Goal: Book appointment/travel/reservation

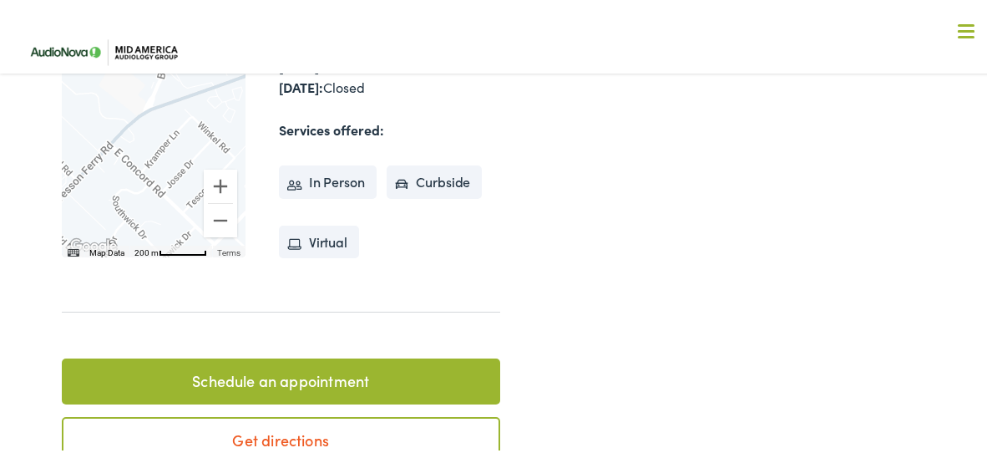
scroll to position [670, 0]
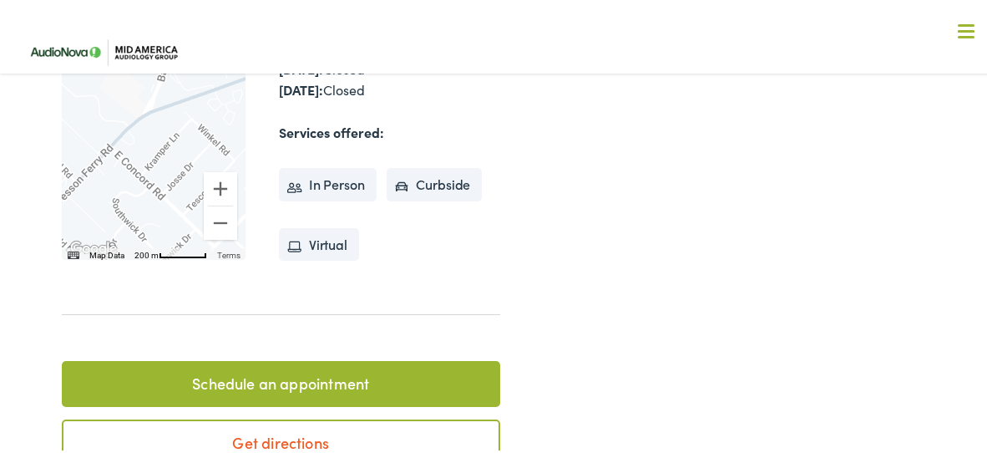
click at [406, 358] on link "Schedule an appointment" at bounding box center [281, 381] width 438 height 47
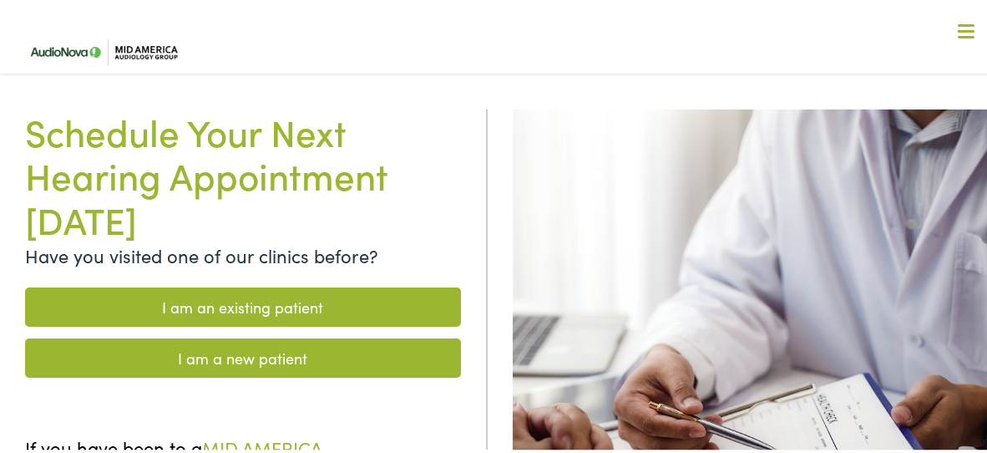
scroll to position [87, 0]
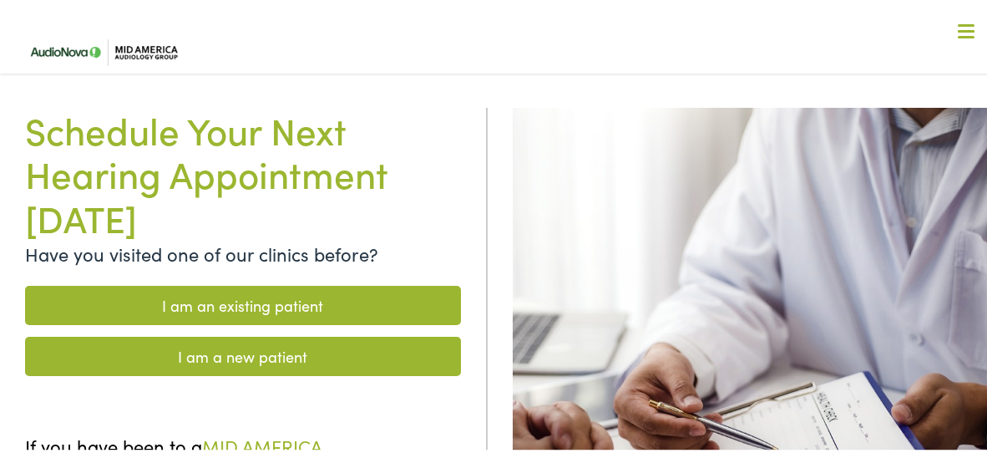
click at [368, 357] on link "I am a new patient" at bounding box center [243, 353] width 436 height 39
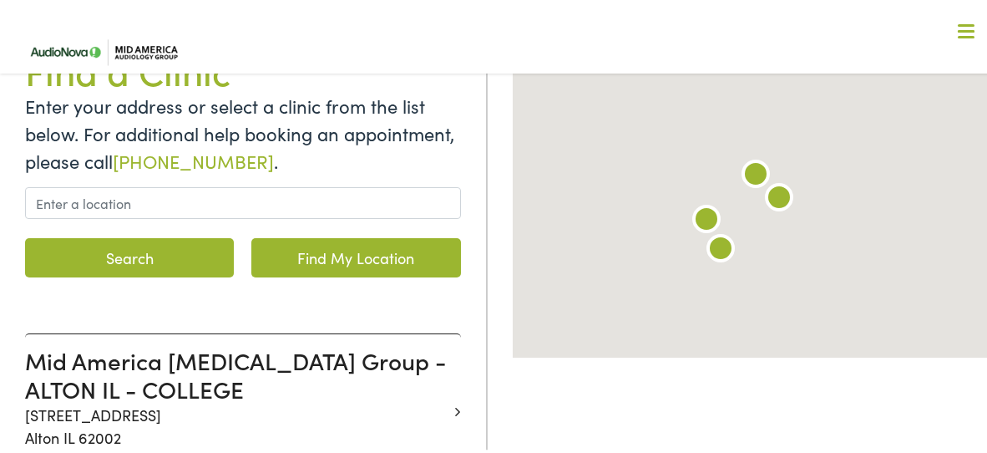
scroll to position [210, 0]
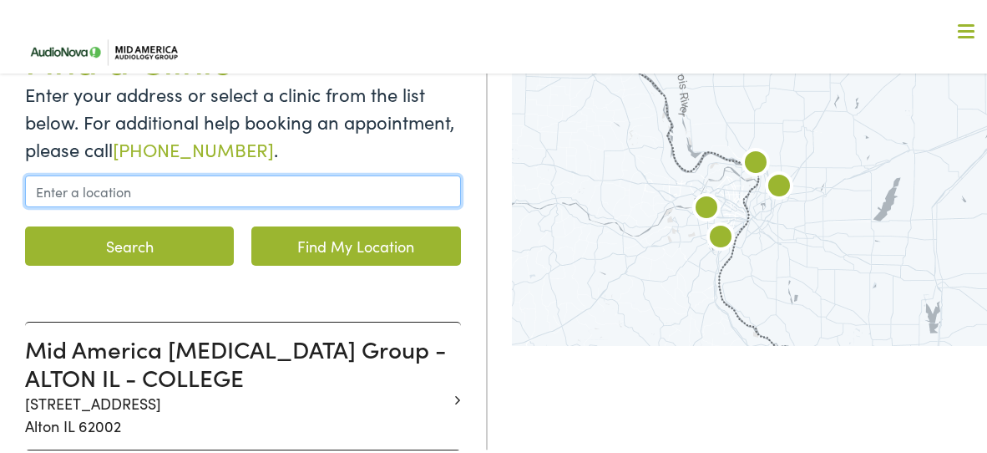
click at [357, 198] on input "text" at bounding box center [243, 189] width 436 height 32
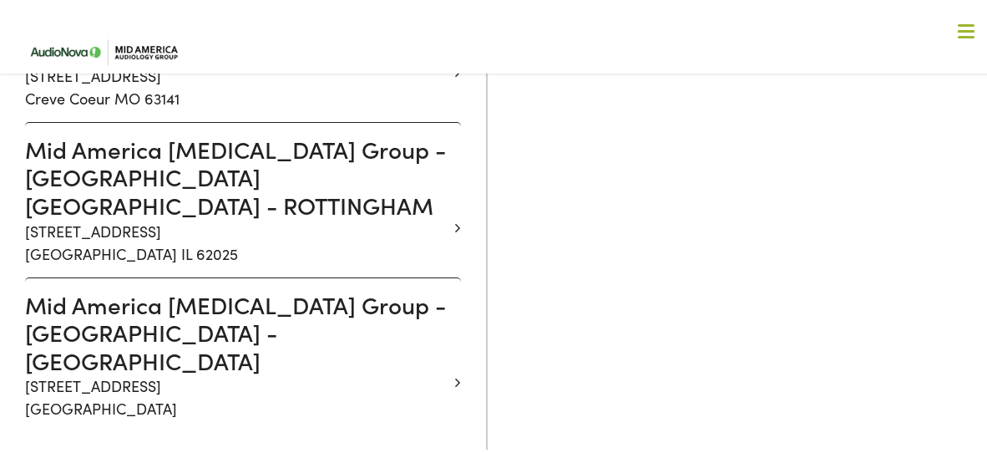
scroll to position [672, 0]
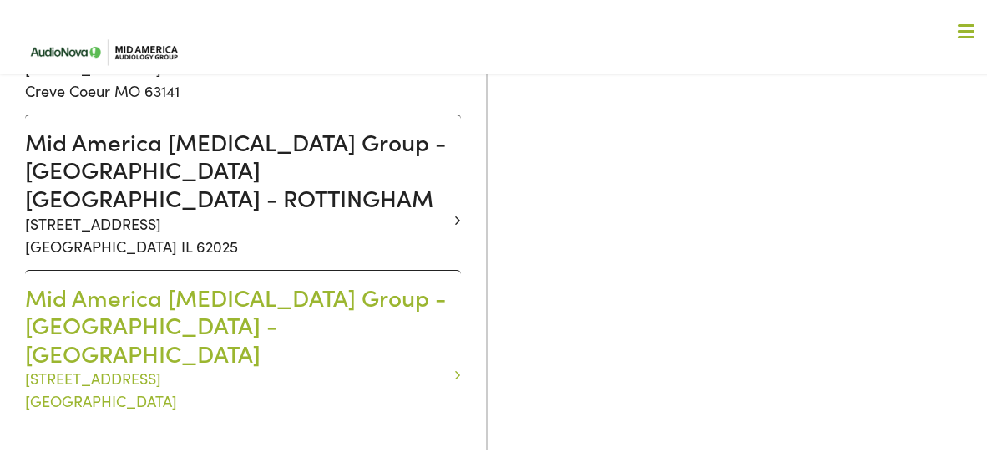
click at [341, 289] on h3 "Mid America Audiology Group - SAINT LOUIS MO - CONCORD PLAZA" at bounding box center [236, 323] width 423 height 84
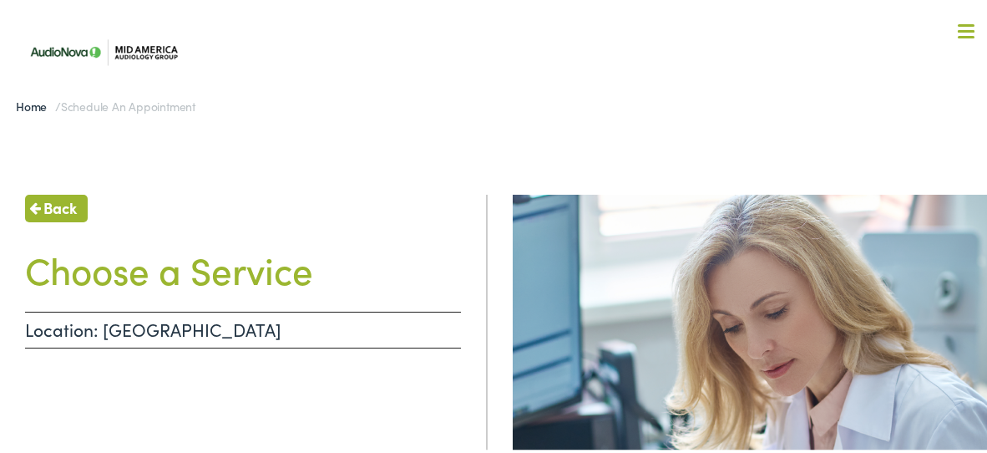
click at [426, 330] on p "Location: SAINT LOUIS MO - CONCORD PLAZA" at bounding box center [243, 327] width 436 height 37
click at [192, 329] on p "Location: SAINT LOUIS MO - CONCORD PLAZA" at bounding box center [243, 327] width 436 height 37
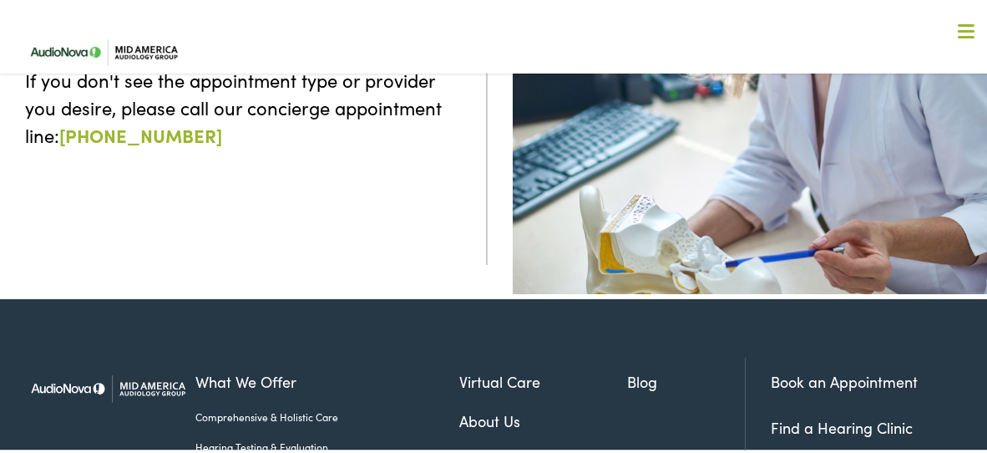
scroll to position [391, 0]
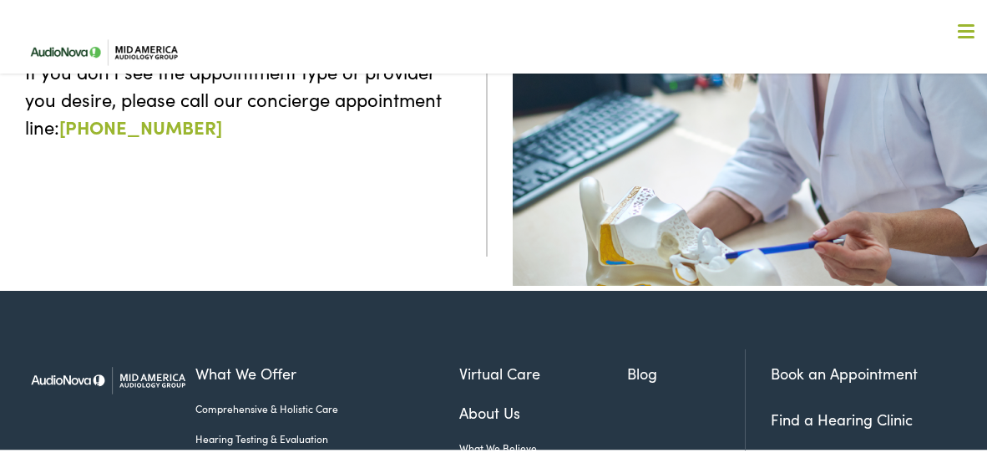
click at [818, 367] on link "Book an Appointment" at bounding box center [844, 370] width 147 height 21
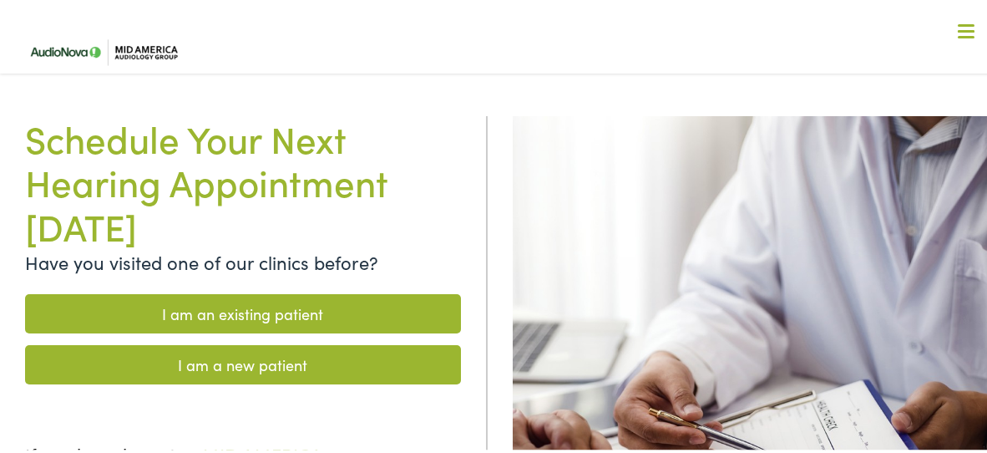
scroll to position [96, 0]
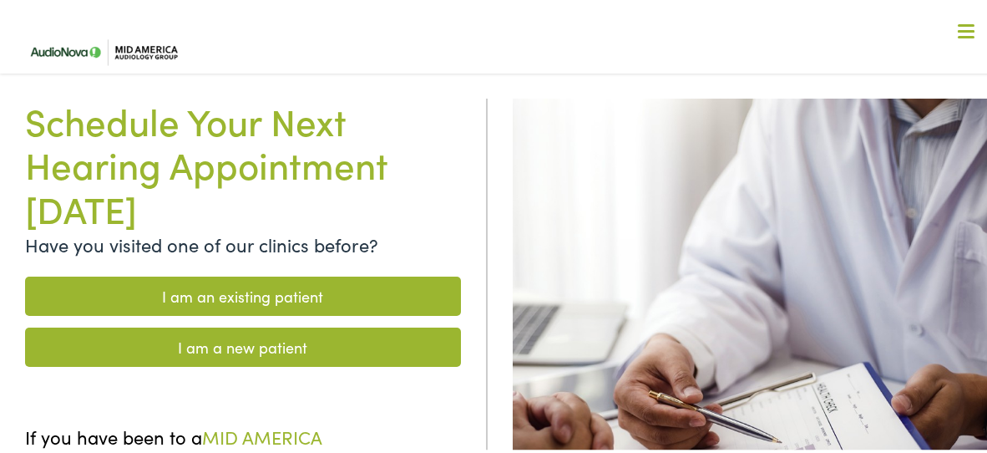
click at [367, 347] on link "I am a new patient" at bounding box center [243, 344] width 436 height 39
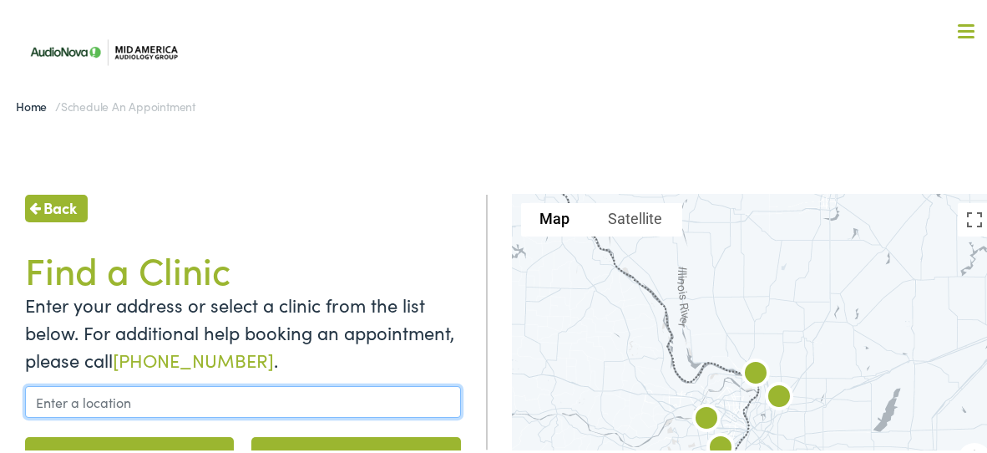
click at [426, 404] on input "text" at bounding box center [243, 399] width 436 height 32
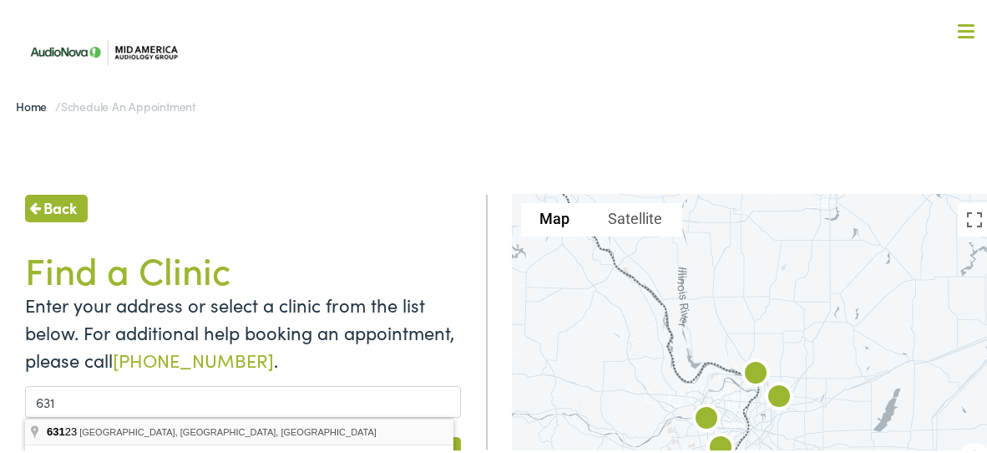
type input "St. Louis, MO 63123, USA"
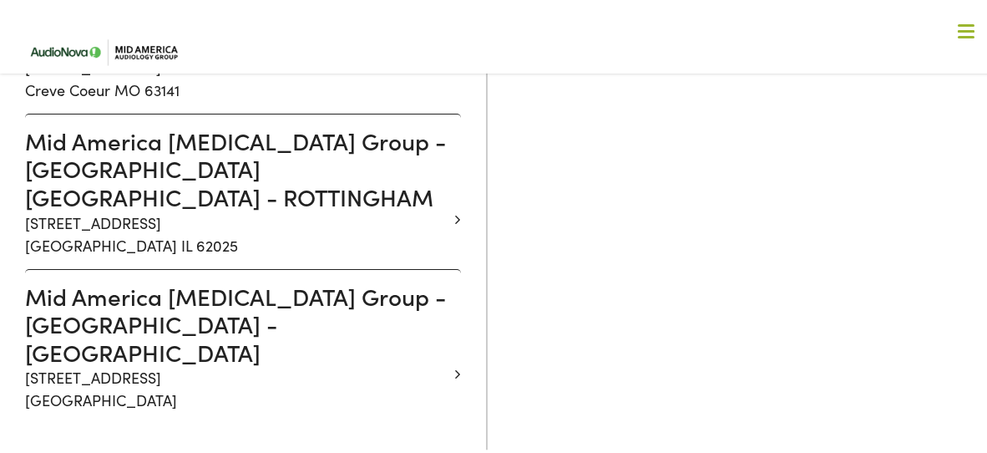
scroll to position [675, 0]
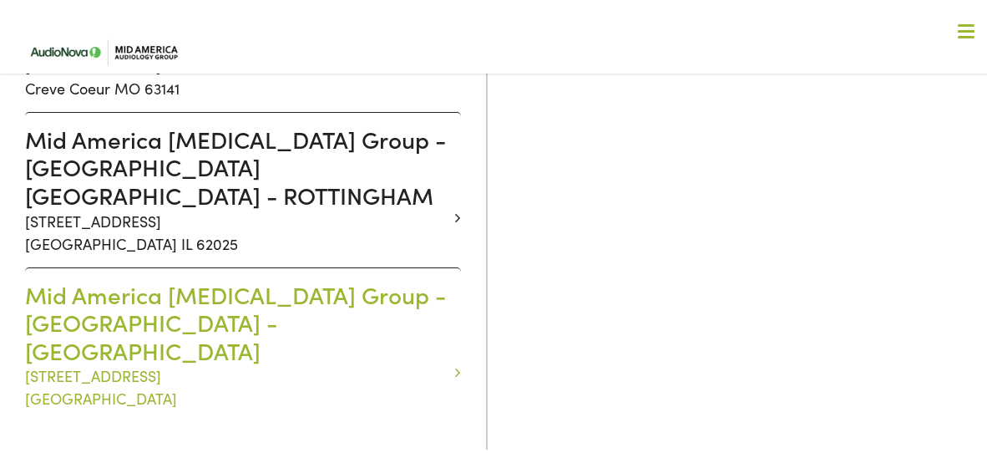
click at [272, 296] on h3 "Mid America Audiology Group - SAINT LOUIS MO - CONCORD PLAZA" at bounding box center [236, 320] width 423 height 84
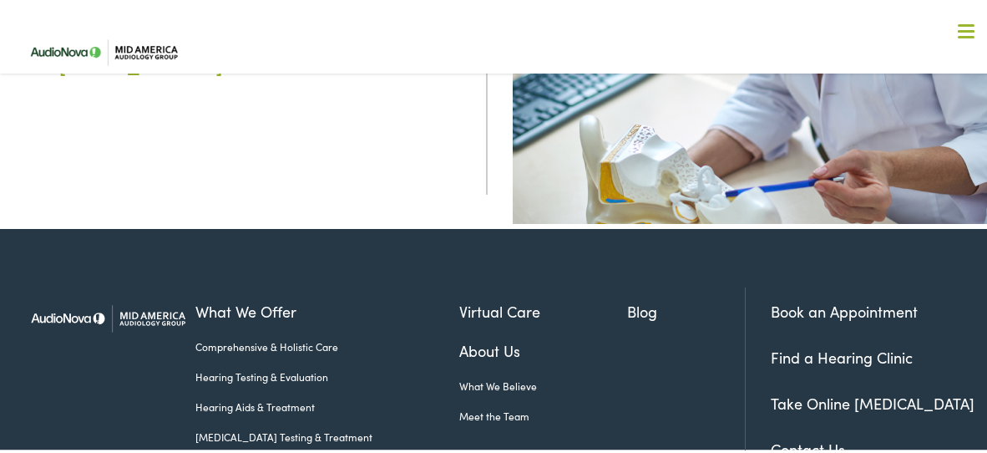
scroll to position [458, 0]
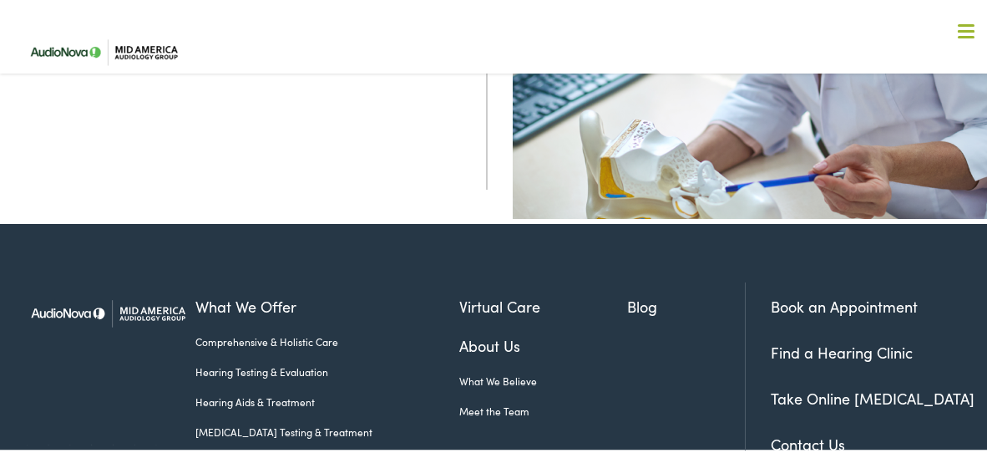
click at [793, 441] on link "Contact Us" at bounding box center [808, 441] width 74 height 21
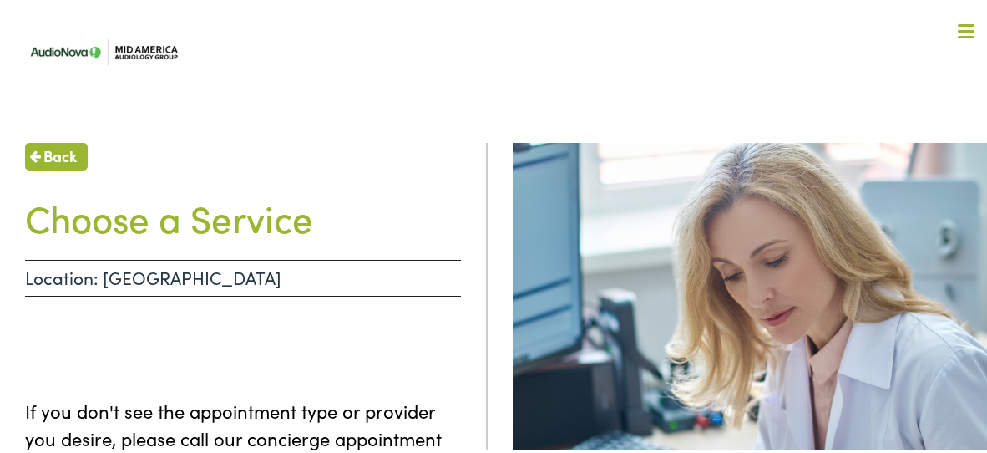
scroll to position [0, 0]
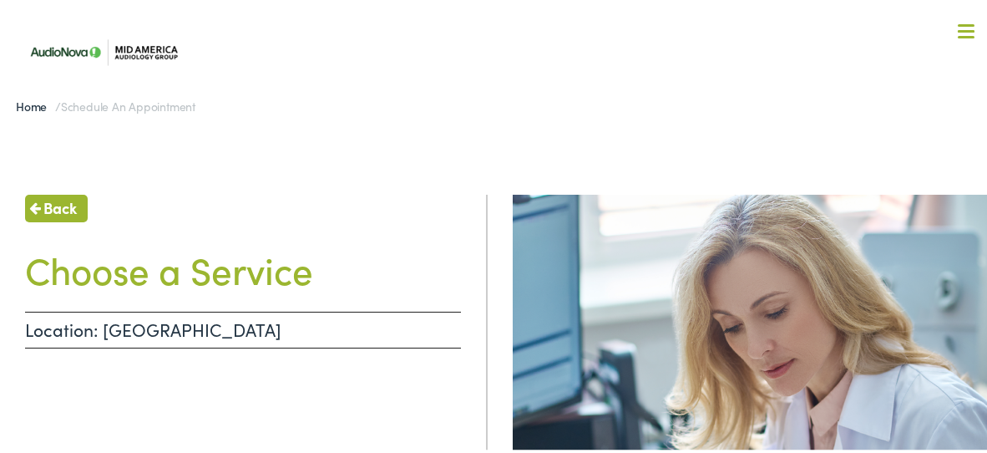
click at [965, 23] on nav "What We Offer Comprehensive & Holistic Care Hearing Testing & Evaluation Hearin…" at bounding box center [499, 145] width 959 height 290
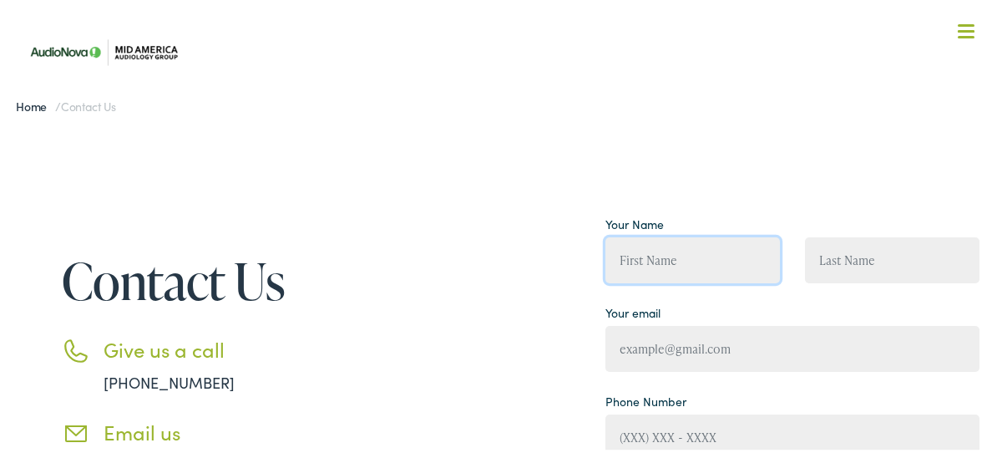
click at [691, 262] on input "Contact form" at bounding box center [692, 258] width 174 height 46
type input "[PERSON_NAME]"
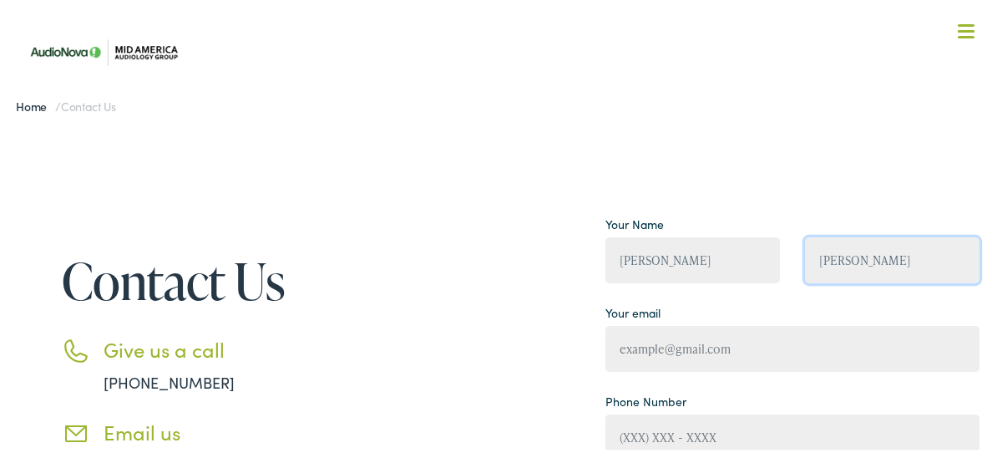
type input "[EMAIL_ADDRESS][DOMAIN_NAME]"
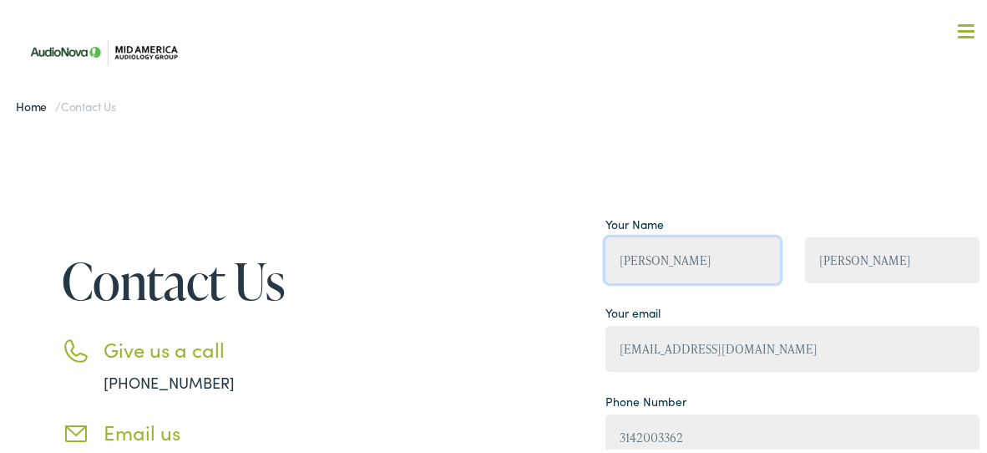
type input "[PHONE_NUMBER]"
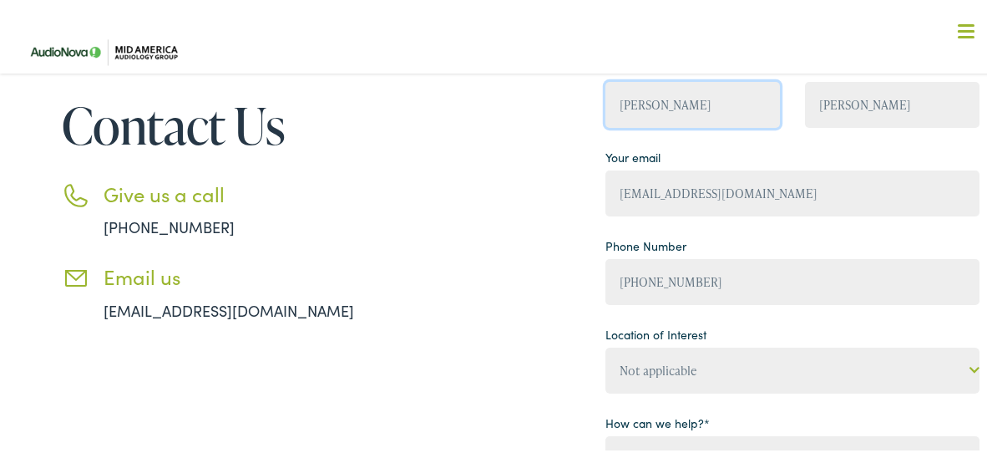
scroll to position [164, 0]
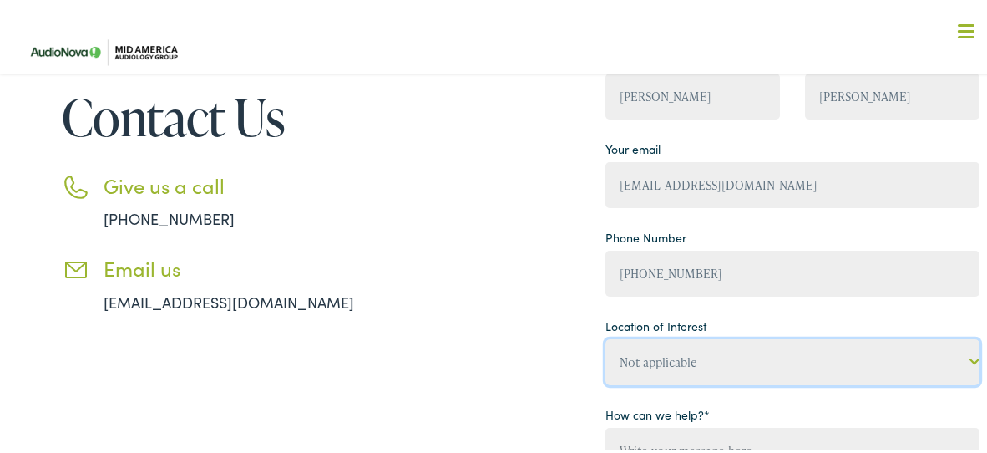
click at [734, 365] on select "Not applicable Mid America [MEDICAL_DATA] Group, [PERSON_NAME] Mid America [MED…" at bounding box center [792, 359] width 374 height 46
select select "Mid America [MEDICAL_DATA] Group, [GEOGRAPHIC_DATA][PERSON_NAME]"
click at [605, 336] on select "Not applicable Mid America [MEDICAL_DATA] Group, [PERSON_NAME] Mid America [MED…" at bounding box center [792, 359] width 374 height 46
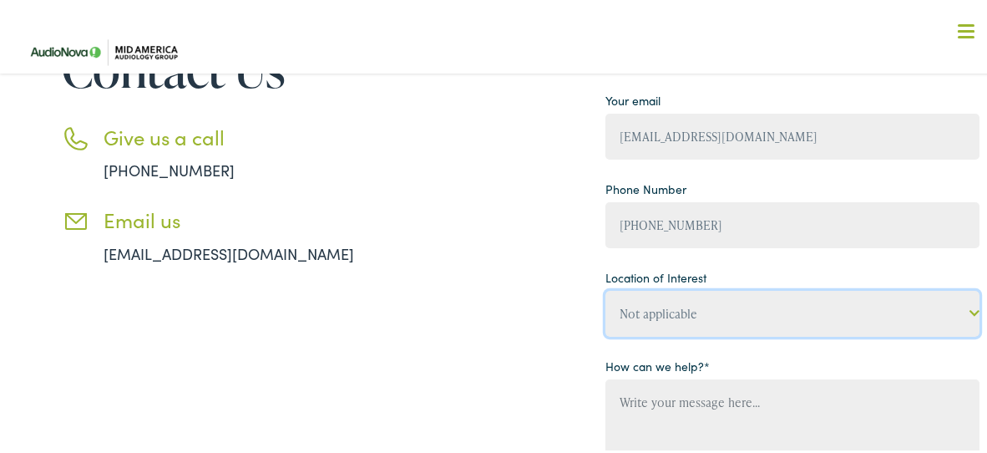
scroll to position [255, 0]
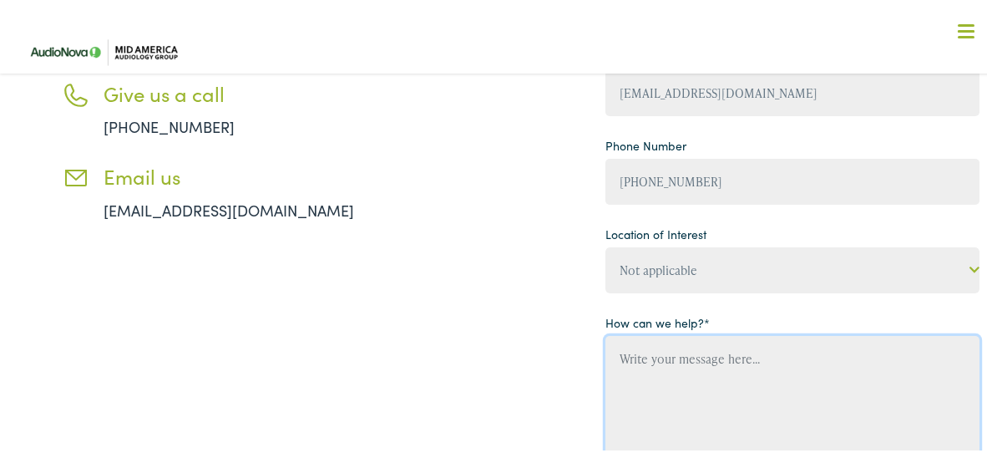
click at [741, 359] on textarea "Contact form" at bounding box center [792, 435] width 374 height 204
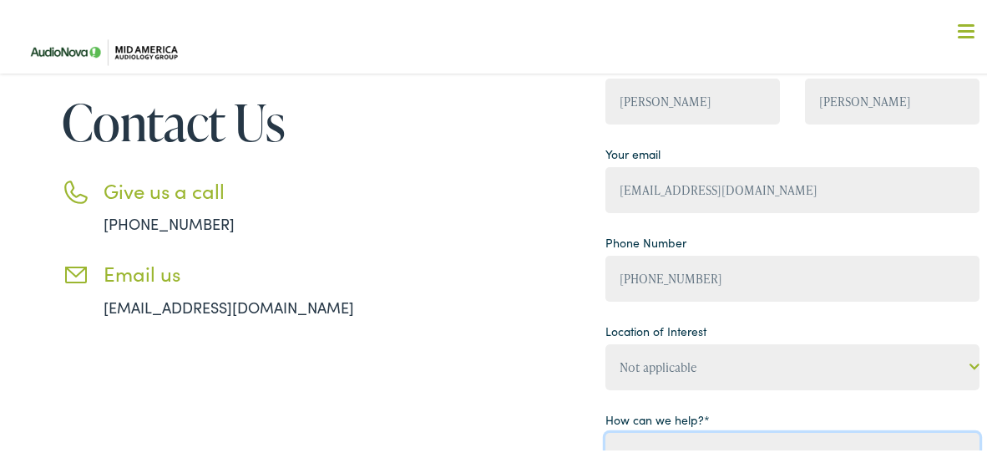
scroll to position [134, 0]
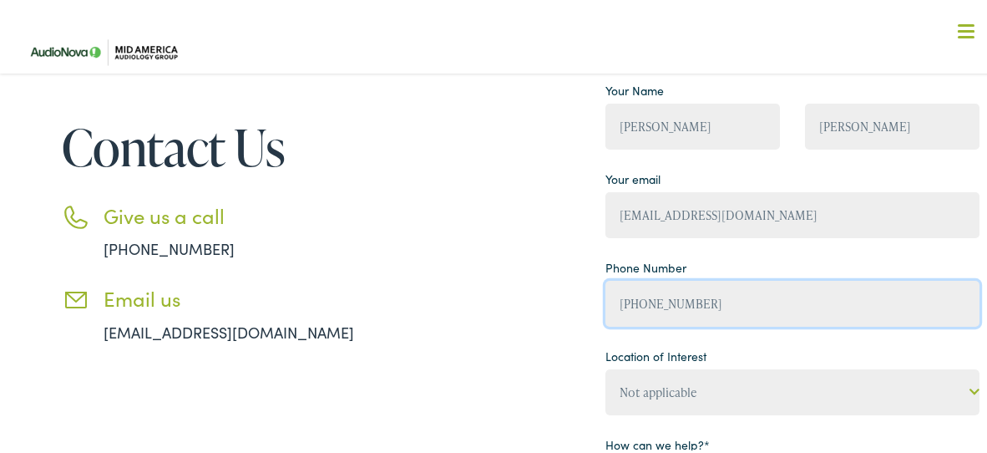
click at [799, 304] on input "[PHONE_NUMBER]" at bounding box center [792, 301] width 374 height 46
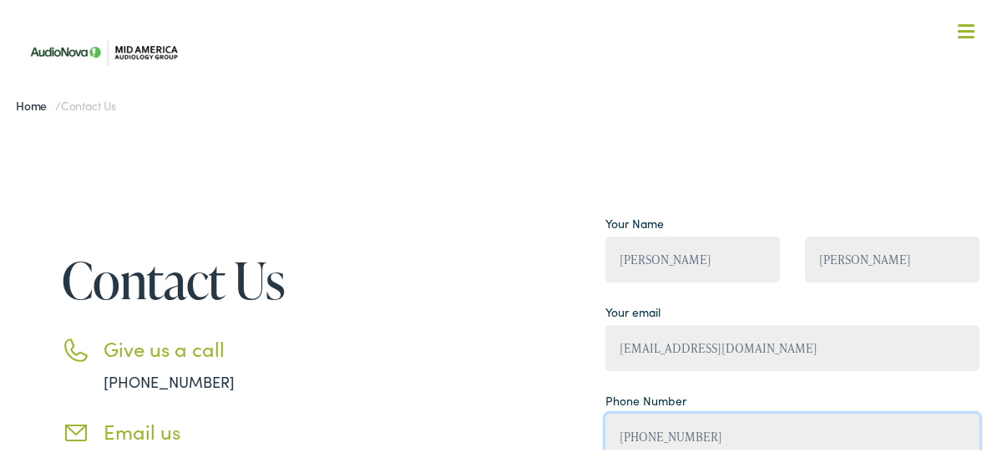
scroll to position [0, 0]
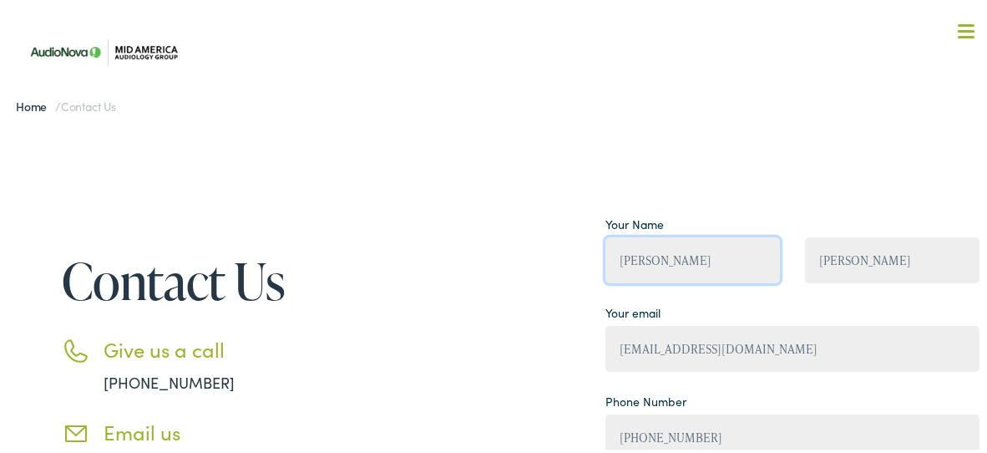
click at [755, 257] on input "[PERSON_NAME]" at bounding box center [692, 258] width 174 height 46
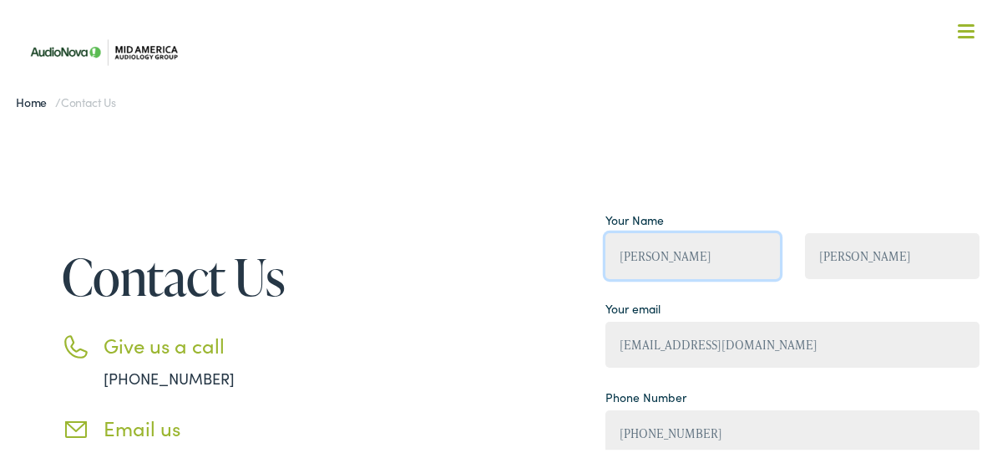
scroll to position [12, 0]
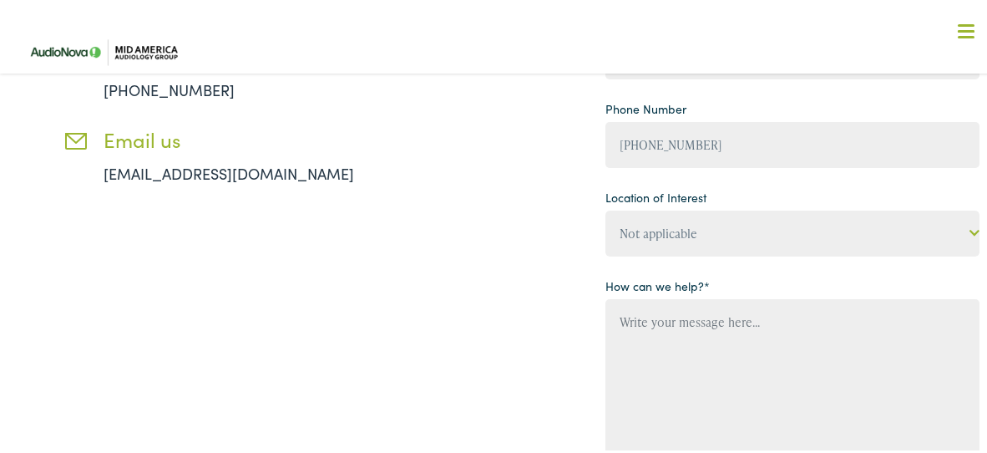
scroll to position [299, 0]
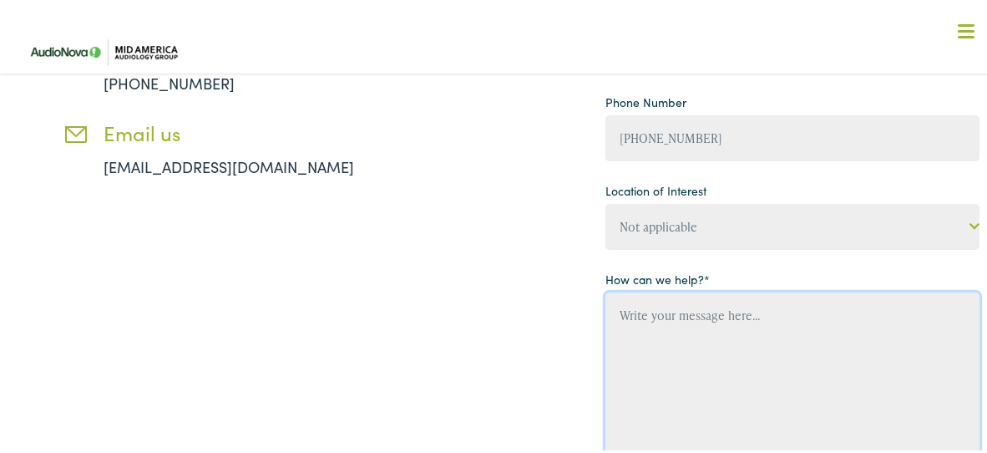
click at [660, 321] on textarea "Contact form" at bounding box center [792, 392] width 374 height 204
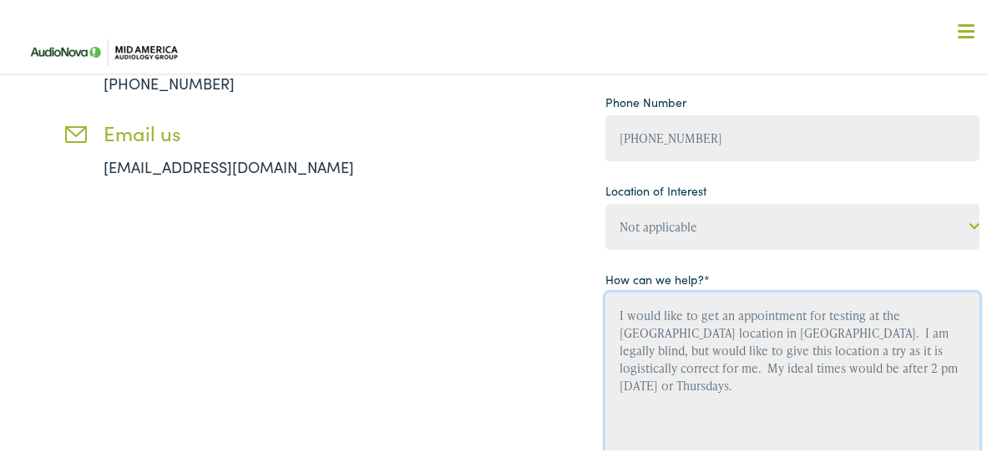
type textarea "I would like to get an appointment for testing at the [GEOGRAPHIC_DATA] locatio…"
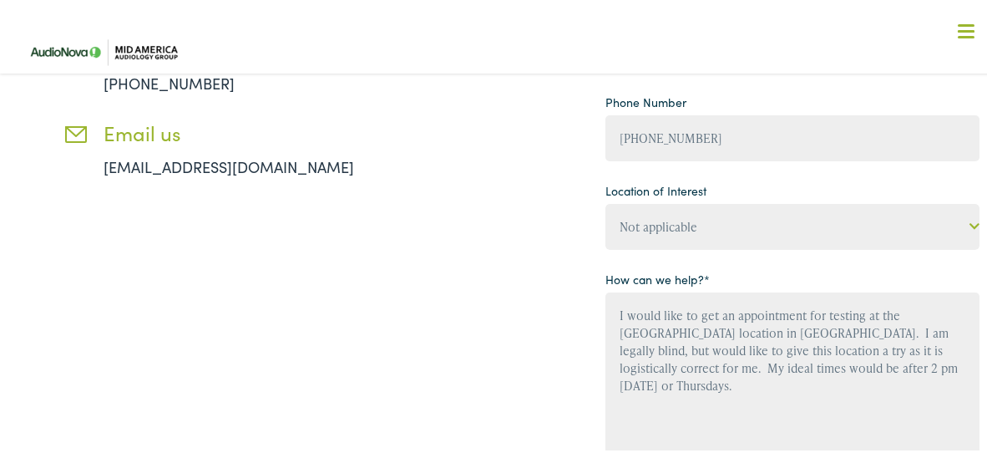
scroll to position [604, 0]
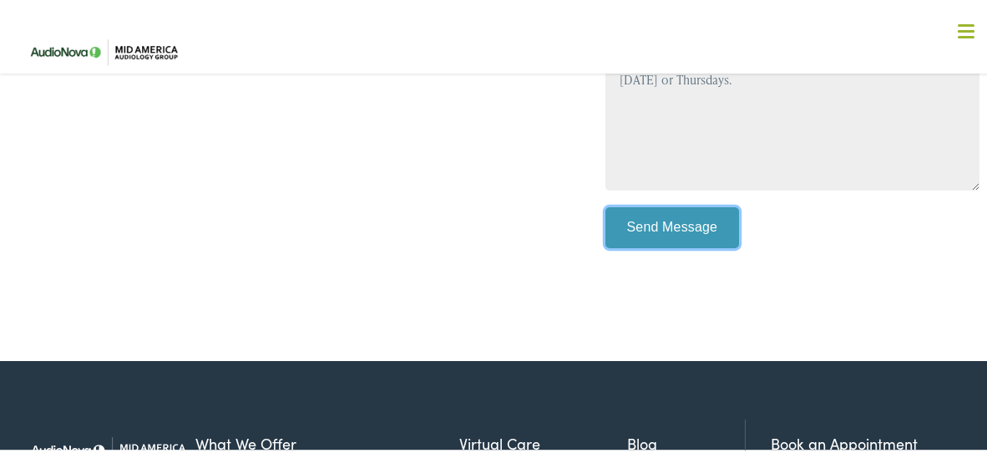
click at [671, 230] on input "Send Message" at bounding box center [672, 226] width 134 height 42
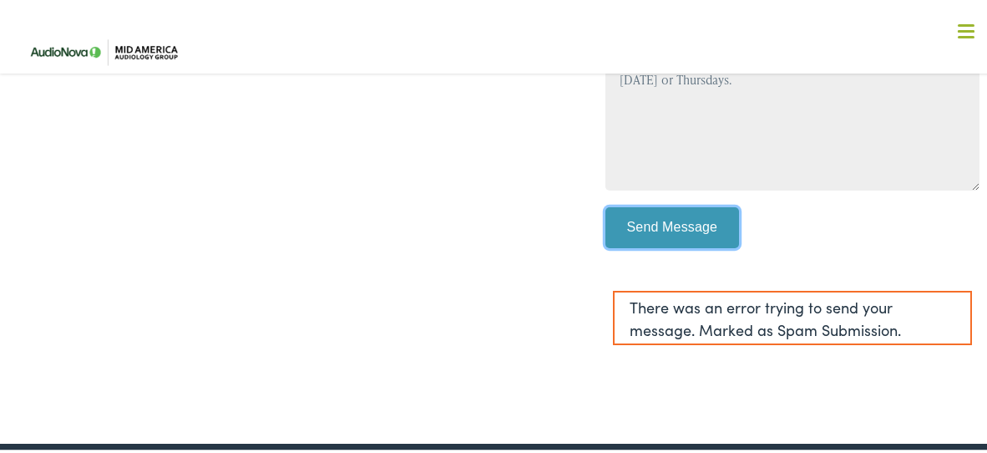
click at [675, 231] on input "Send Message" at bounding box center [672, 226] width 134 height 42
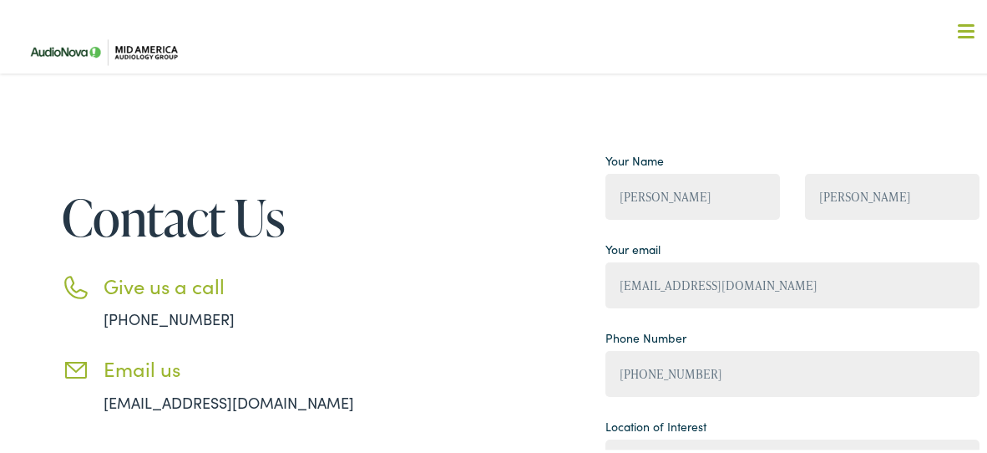
scroll to position [52, 0]
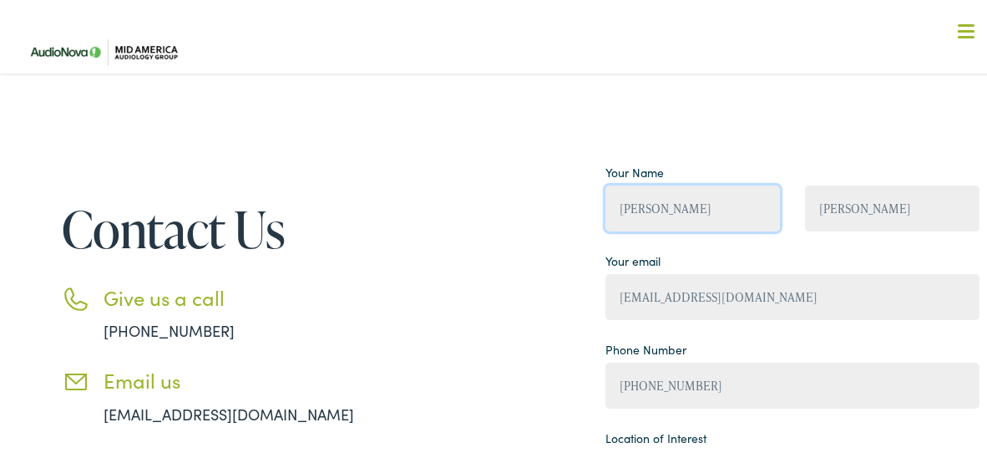
click at [742, 208] on input "[PERSON_NAME]" at bounding box center [692, 206] width 174 height 46
type input "[PERSON_NAME]"
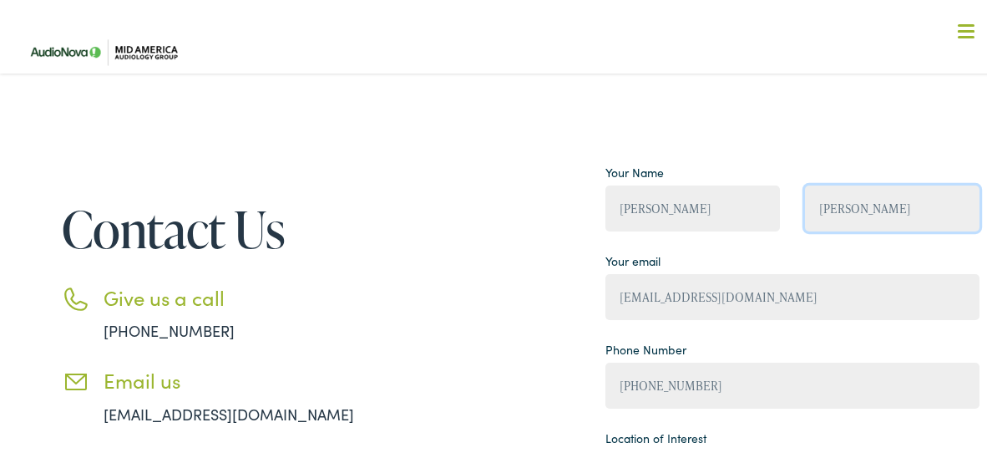
click at [923, 207] on input "[PERSON_NAME]" at bounding box center [892, 206] width 174 height 46
click at [897, 206] on input "[PERSON_NAME]" at bounding box center [892, 206] width 174 height 46
click at [908, 209] on input "[PERSON_NAME]" at bounding box center [892, 206] width 174 height 46
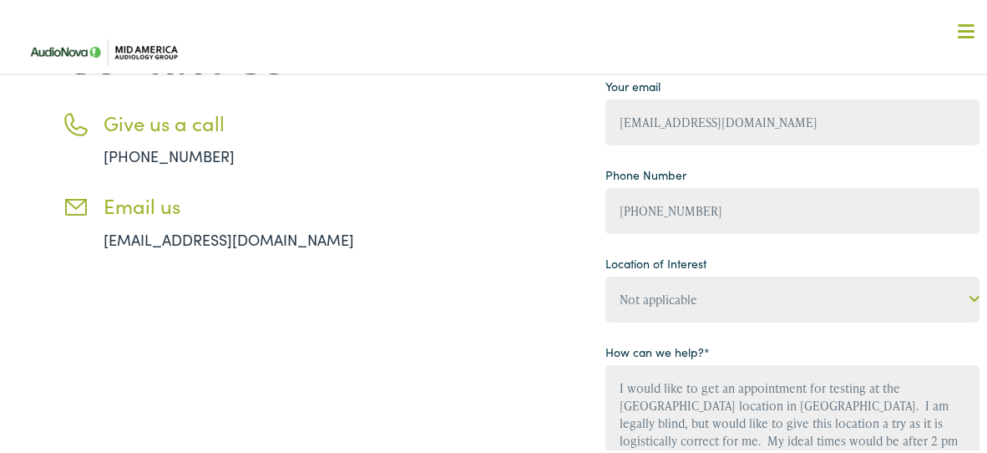
scroll to position [232, 0]
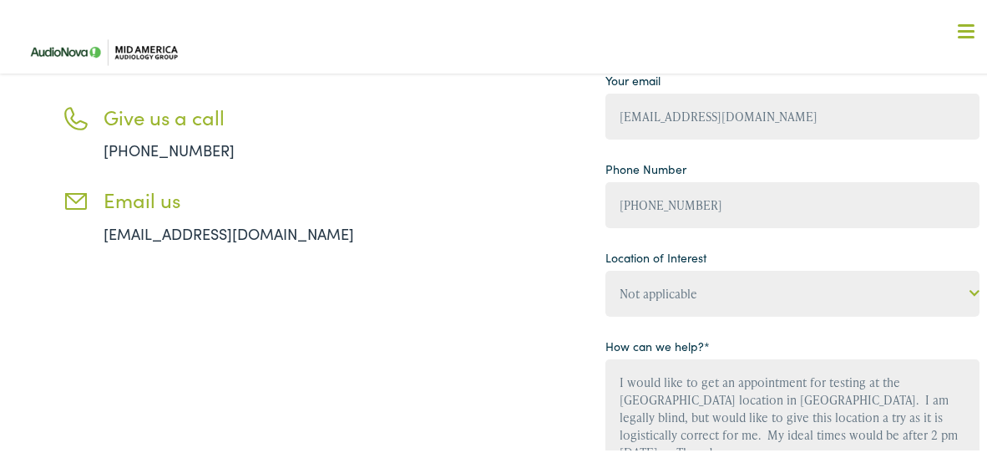
type input "[PERSON_NAME]"
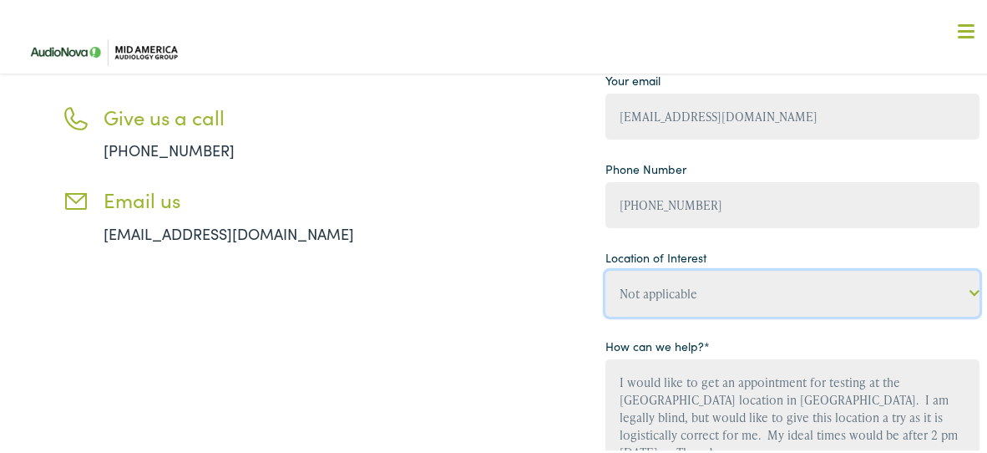
click at [875, 297] on select "Not applicable Mid America [MEDICAL_DATA] Group, [PERSON_NAME] Mid America [MED…" at bounding box center [792, 291] width 374 height 46
click at [605, 268] on select "Not applicable Mid America [MEDICAL_DATA] Group, [PERSON_NAME] Mid America [MED…" at bounding box center [792, 291] width 374 height 46
click at [955, 287] on select "Not applicable Mid America [MEDICAL_DATA] Group, [PERSON_NAME] Mid America [MED…" at bounding box center [792, 291] width 374 height 46
select select "Mid America [MEDICAL_DATA] Group, [GEOGRAPHIC_DATA][PERSON_NAME]"
click at [605, 268] on select "Not applicable Mid America [MEDICAL_DATA] Group, [PERSON_NAME] Mid America [MED…" at bounding box center [792, 291] width 374 height 46
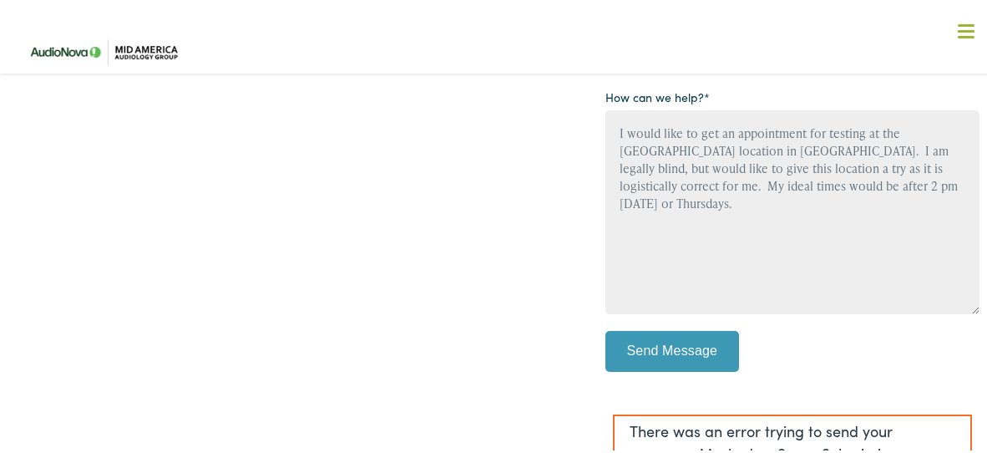
scroll to position [484, 0]
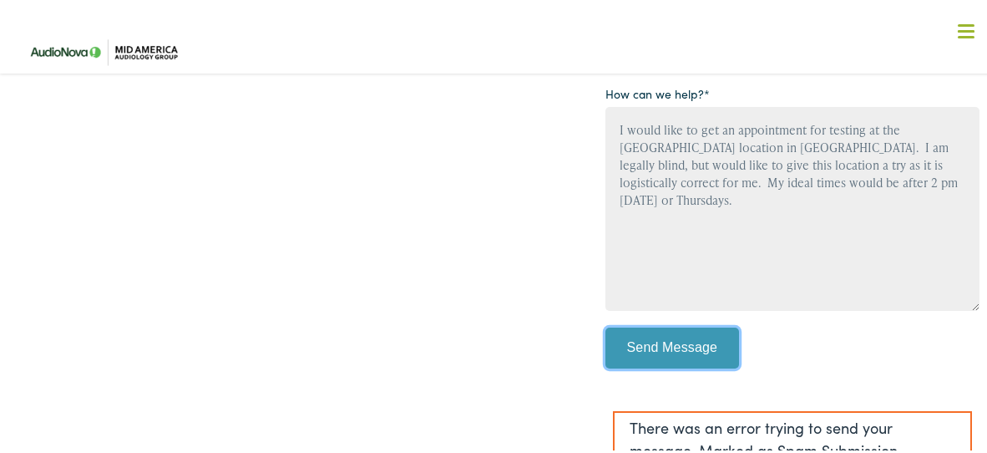
click at [703, 345] on input "Send Message" at bounding box center [672, 346] width 134 height 42
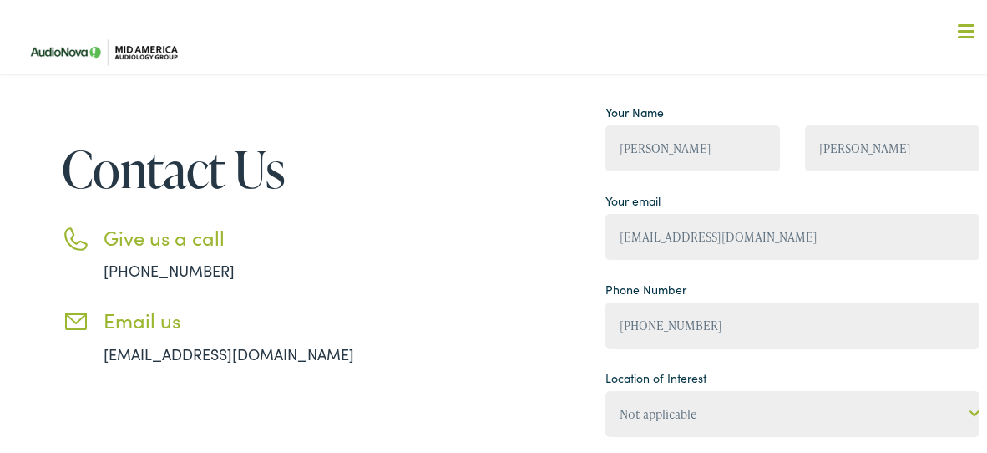
scroll to position [128, 0]
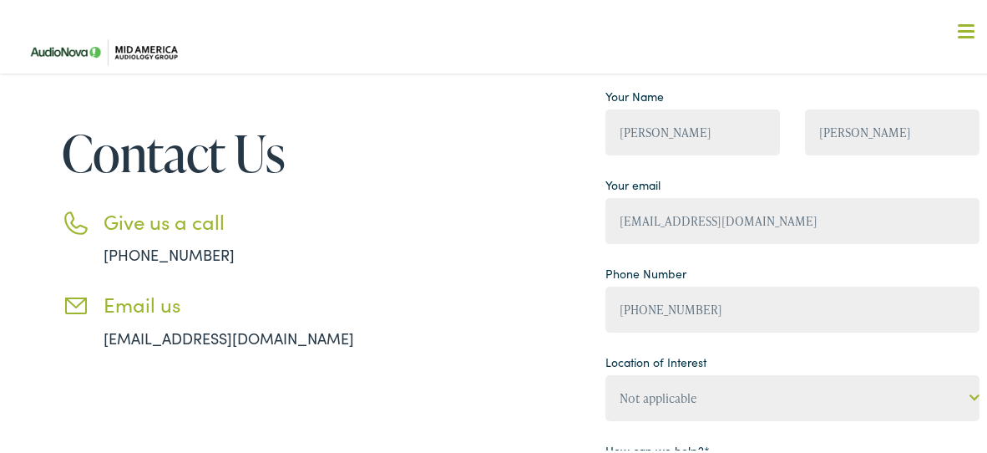
click at [347, 338] on link "[EMAIL_ADDRESS][DOMAIN_NAME]" at bounding box center [229, 335] width 250 height 21
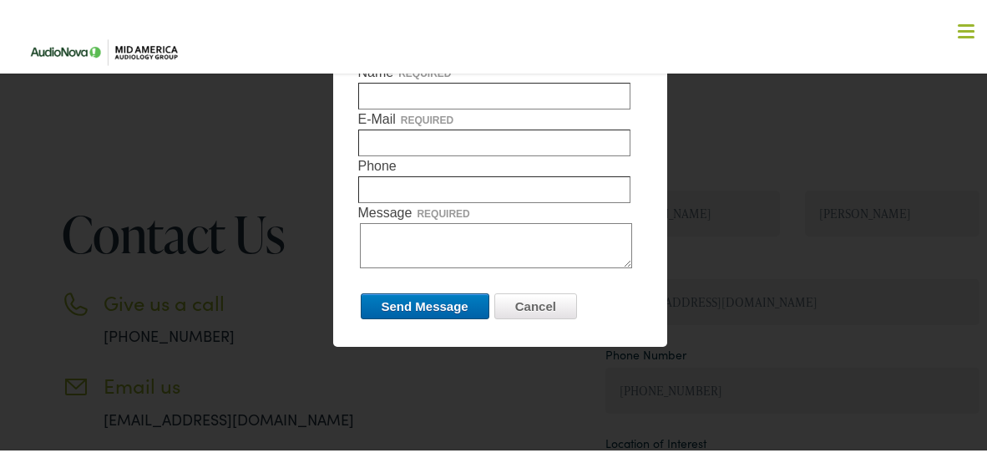
scroll to position [0, 0]
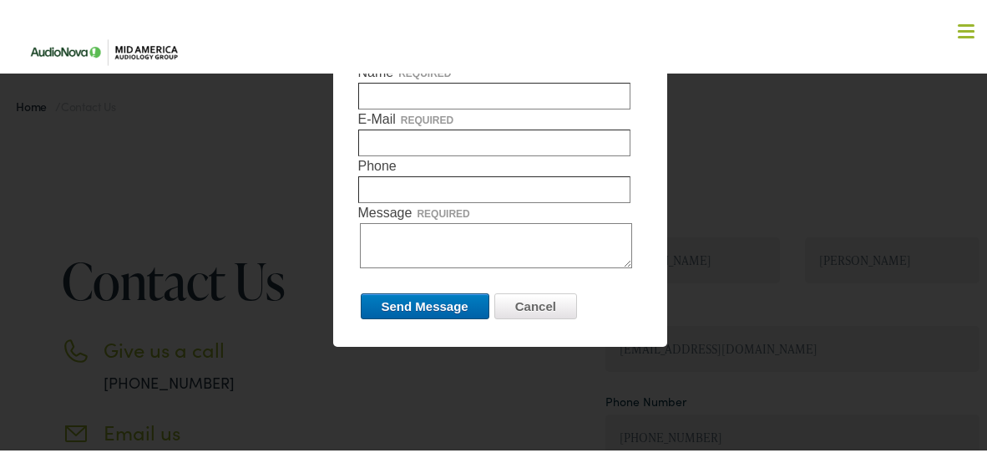
click at [774, 67] on link "What We Offer" at bounding box center [506, 93] width 947 height 52
click at [281, 155] on div at bounding box center [499, 226] width 999 height 453
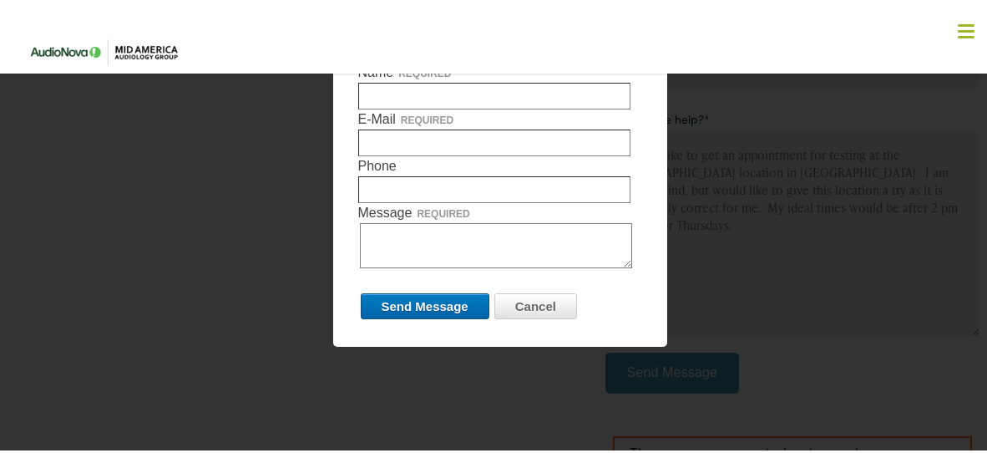
scroll to position [461, 0]
click at [529, 296] on input "Cancel" at bounding box center [535, 304] width 83 height 26
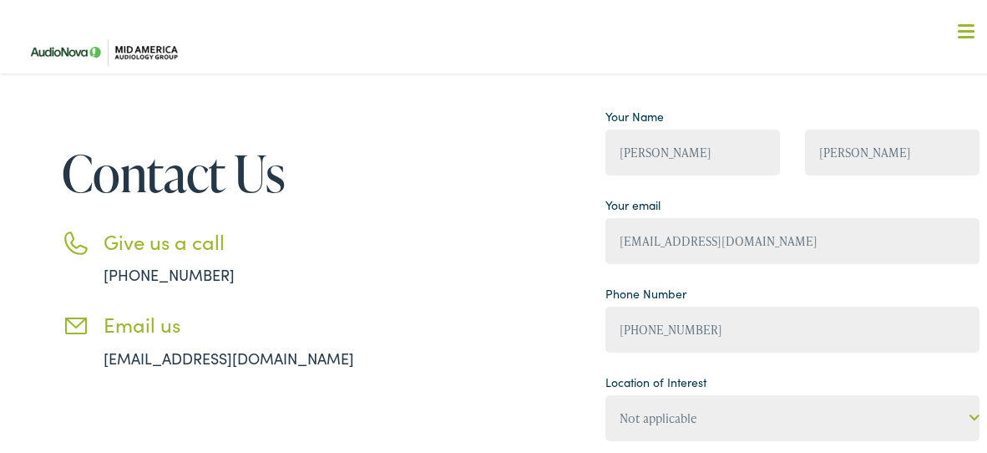
scroll to position [109, 0]
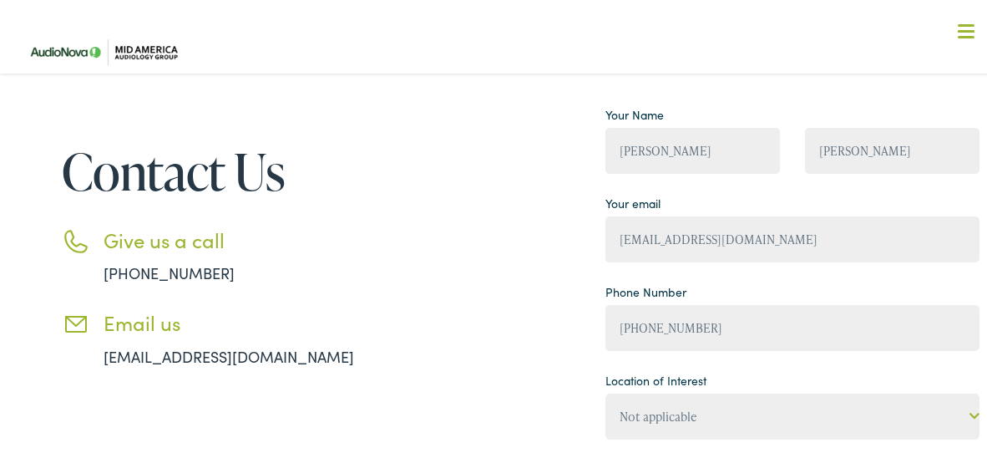
click at [184, 326] on h3 "Email us" at bounding box center [254, 320] width 301 height 24
click at [262, 359] on link "[EMAIL_ADDRESS][DOMAIN_NAME]" at bounding box center [229, 353] width 250 height 21
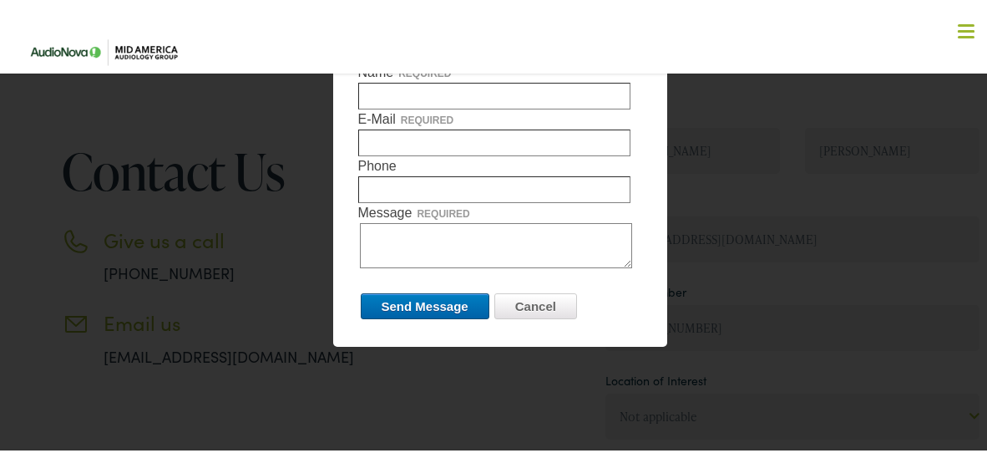
click at [409, 101] on input "Name required" at bounding box center [494, 93] width 272 height 27
type input "[PERSON_NAME]"
type input "[EMAIL_ADDRESS][DOMAIN_NAME]"
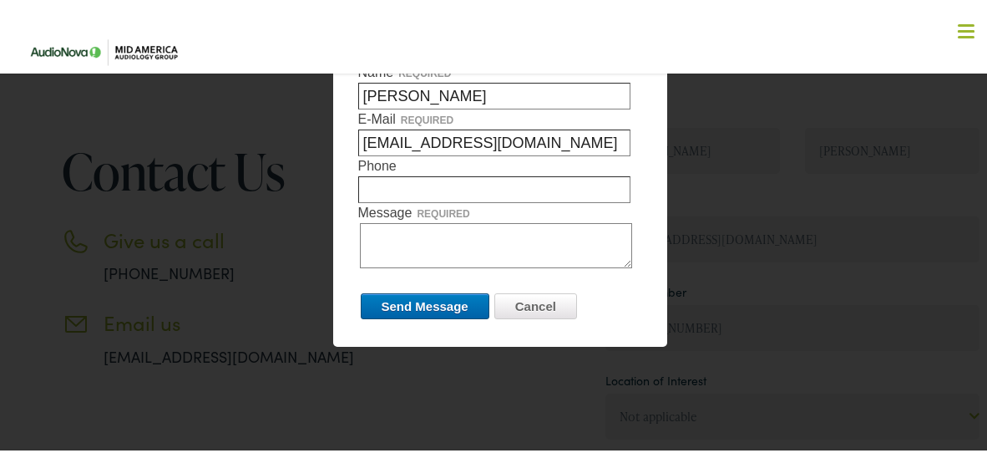
type input "3142003362"
click at [543, 238] on textarea "Message required" at bounding box center [496, 242] width 272 height 45
type textarea "t"
type textarea "trying to book an appointment."
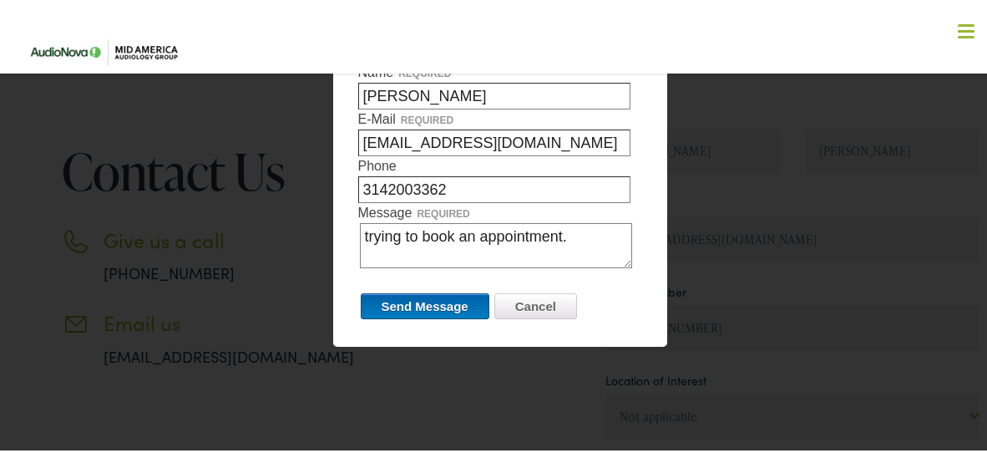
click at [464, 310] on input "Send Message" at bounding box center [425, 304] width 129 height 26
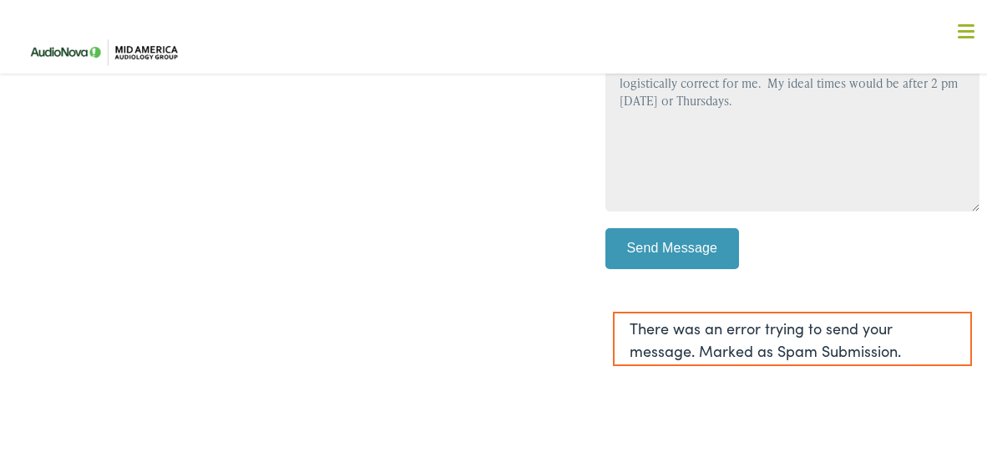
scroll to position [588, 0]
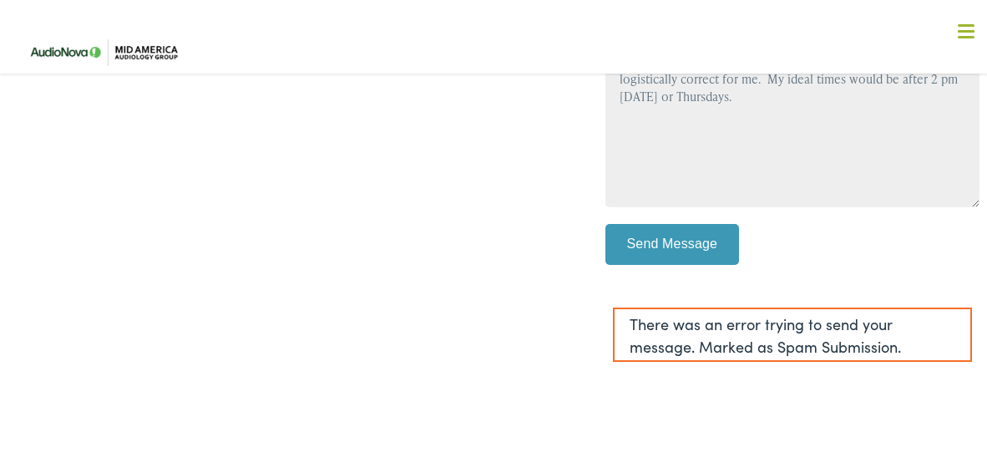
click at [679, 249] on input "Send Message" at bounding box center [672, 242] width 134 height 42
click at [768, 359] on div "There was an error trying to send your message. Marked as Spam Submission." at bounding box center [792, 332] width 359 height 54
